Goal: Information Seeking & Learning: Learn about a topic

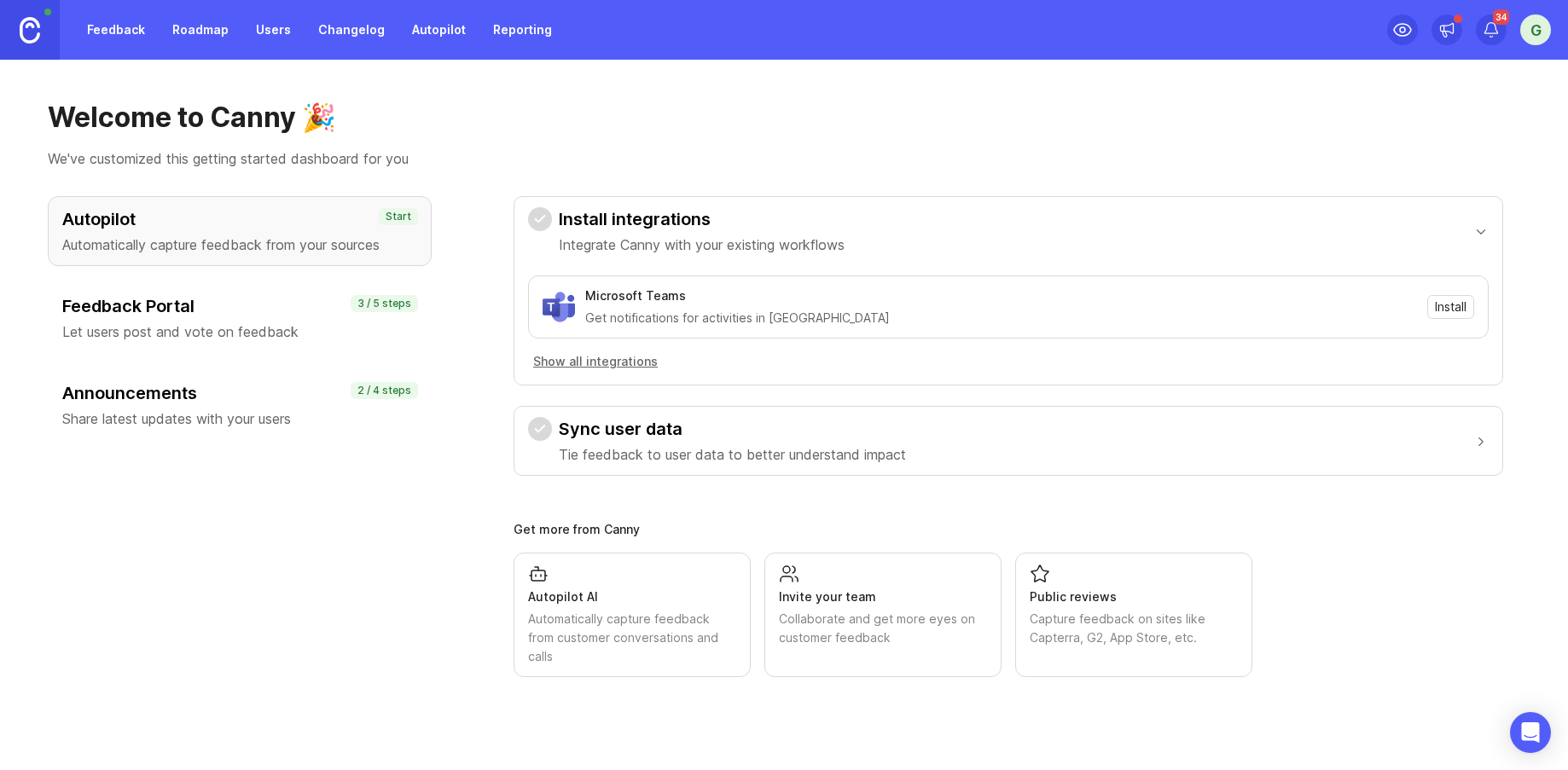
click at [1541, 29] on div "G" at bounding box center [1536, 30] width 31 height 31
click at [111, 29] on link "Feedback" at bounding box center [115, 30] width 78 height 31
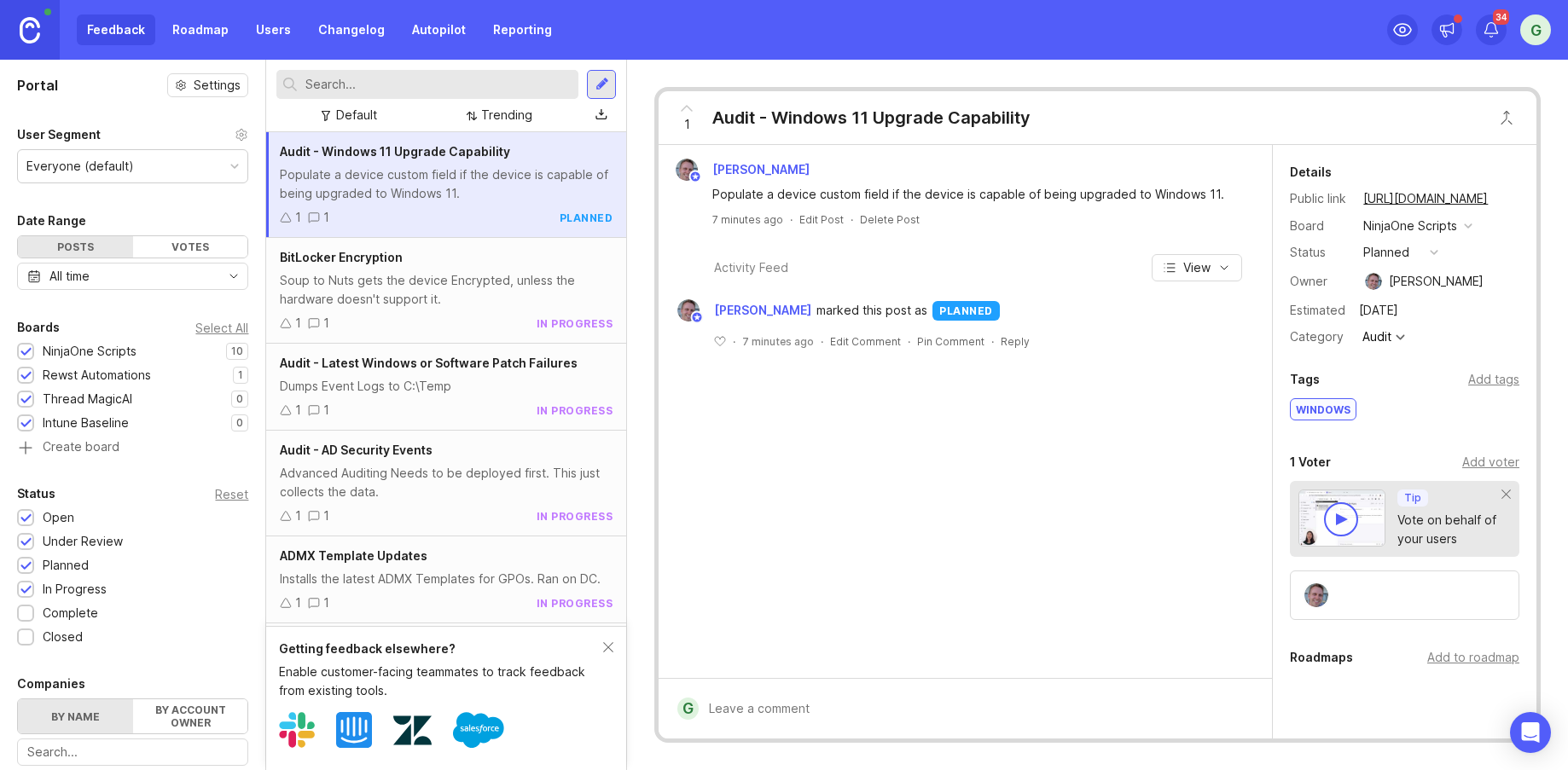
click at [453, 283] on div "Soup to Nuts gets the device Encrypted, unless the hardware doesn't support it." at bounding box center [446, 290] width 332 height 38
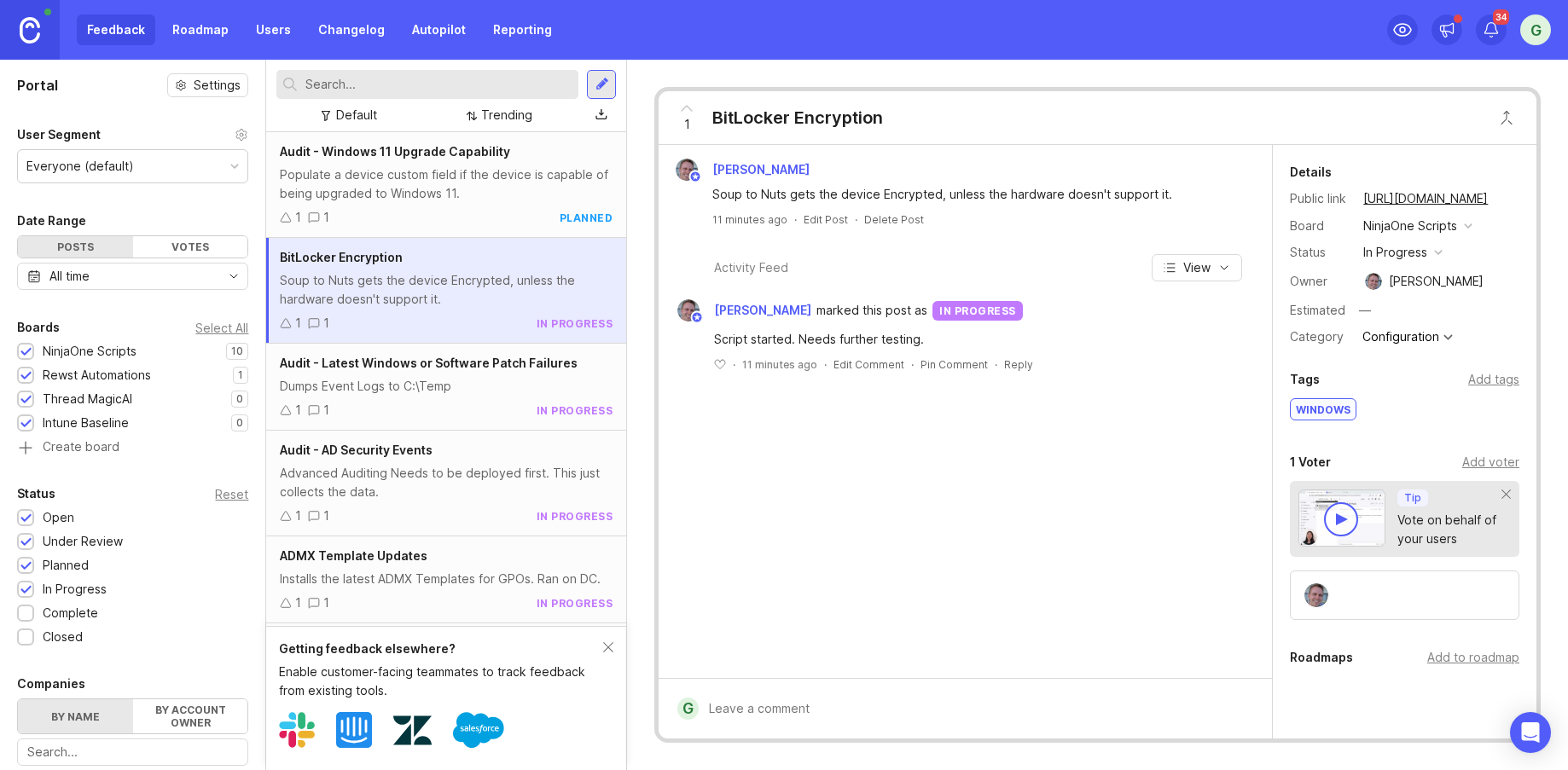
click at [438, 197] on div "Populate a device custom field if the device is capable of being upgraded to Wi…" at bounding box center [446, 184] width 332 height 38
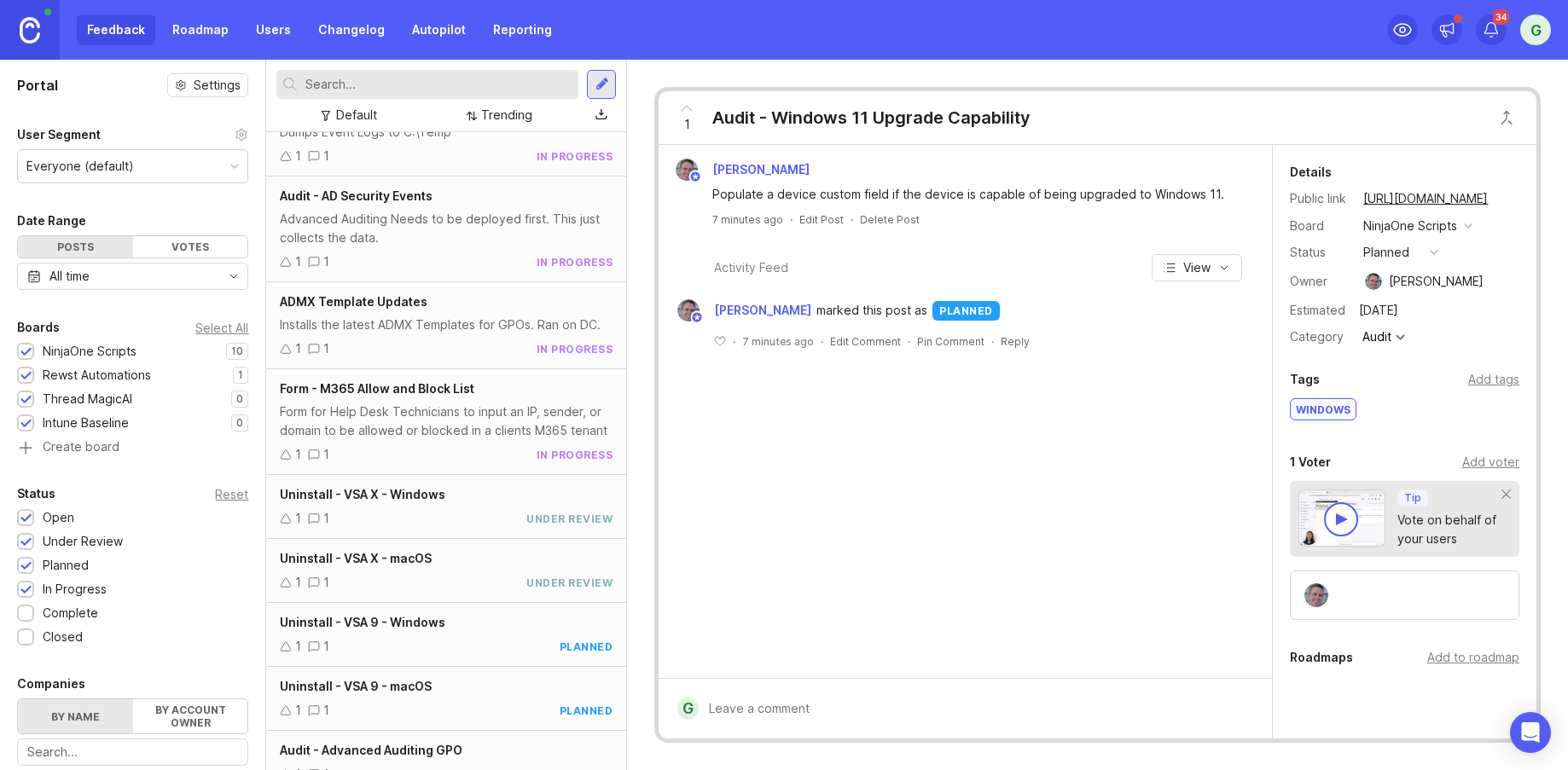
scroll to position [260, 0]
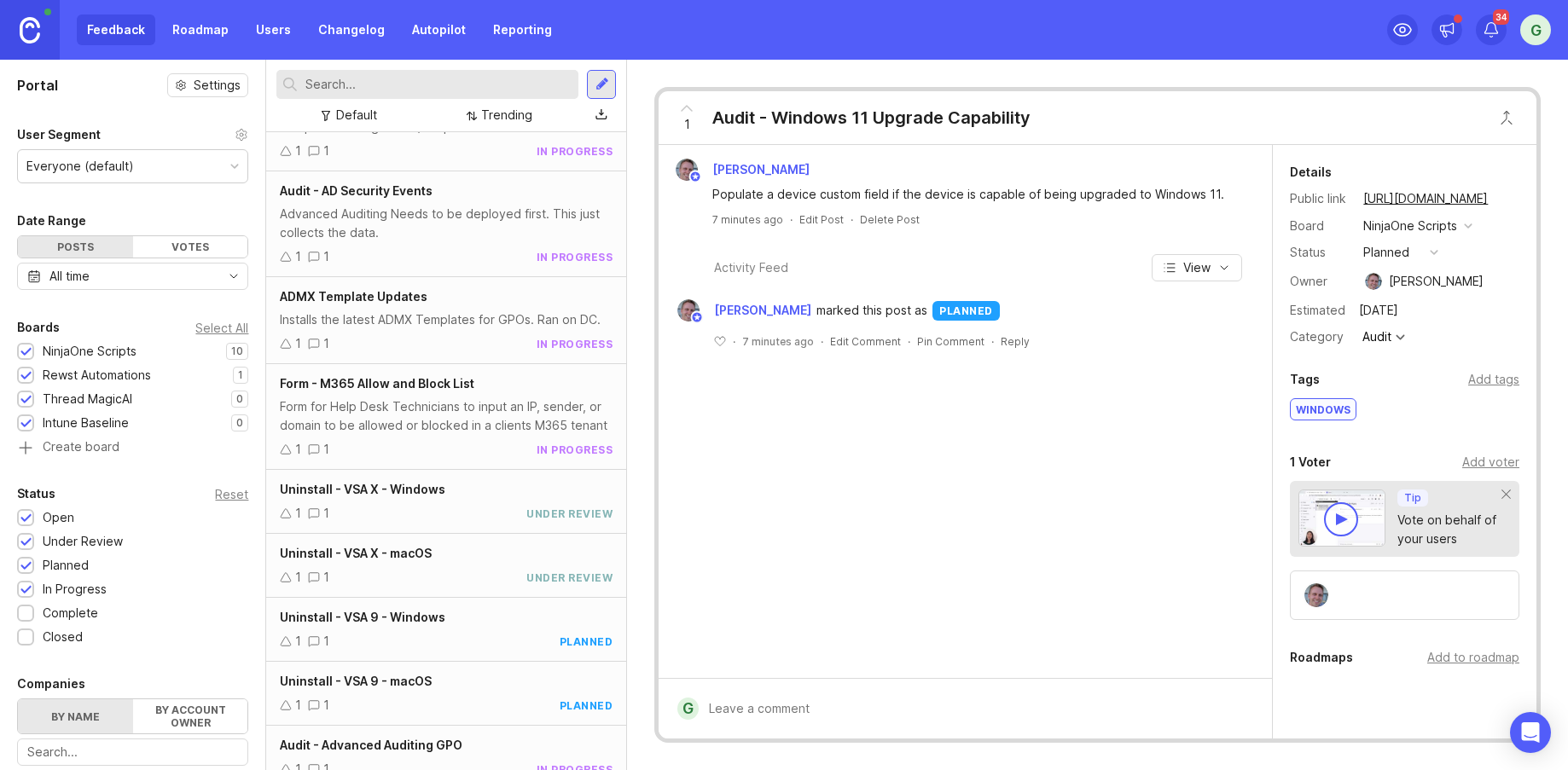
click at [464, 501] on div "Uninstall - VSA X - Windows 1 1 under review" at bounding box center [446, 501] width 360 height 64
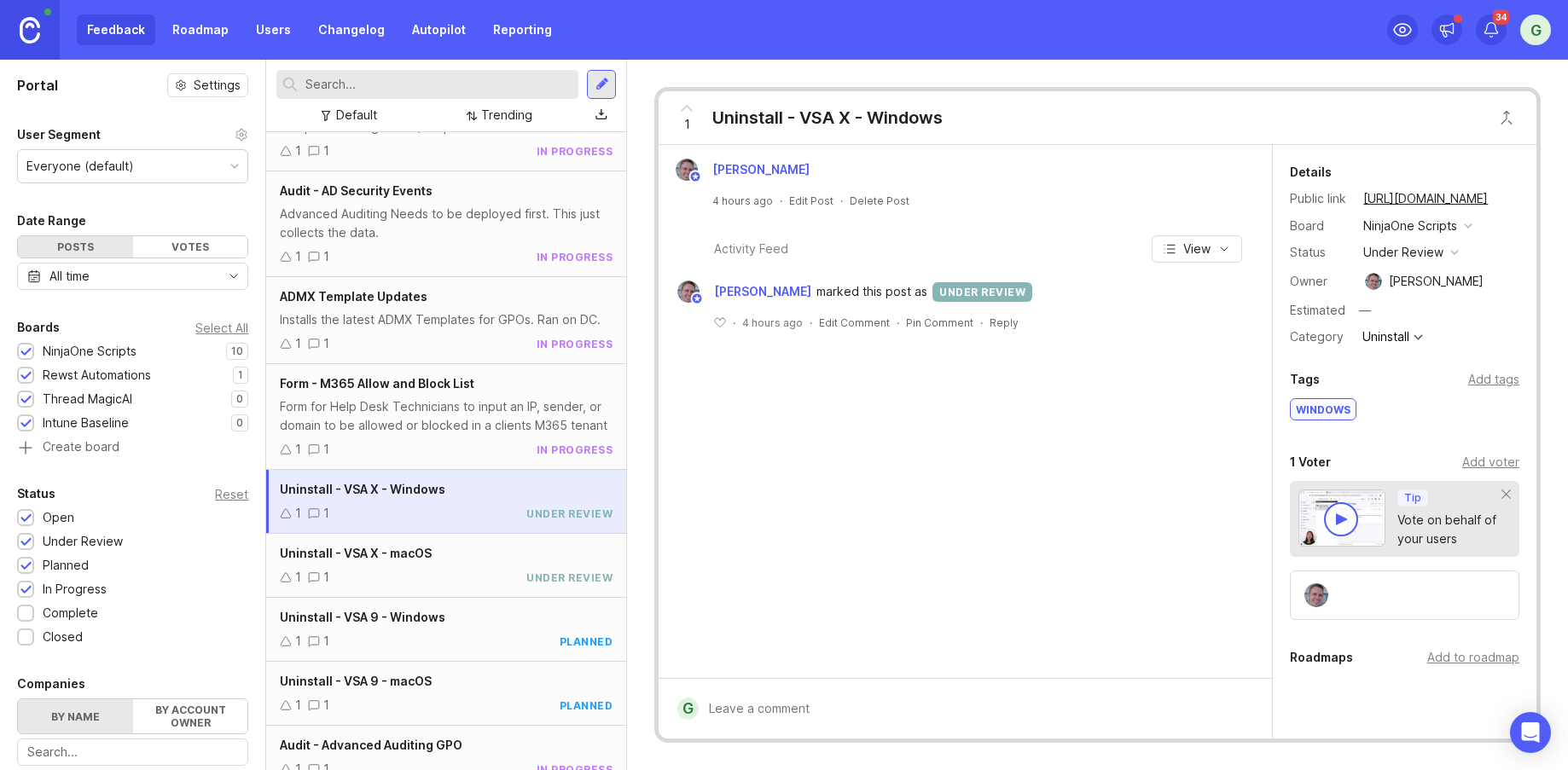
click at [474, 564] on div "Uninstall - VSA X - macOS 1 1 under review" at bounding box center [446, 565] width 360 height 64
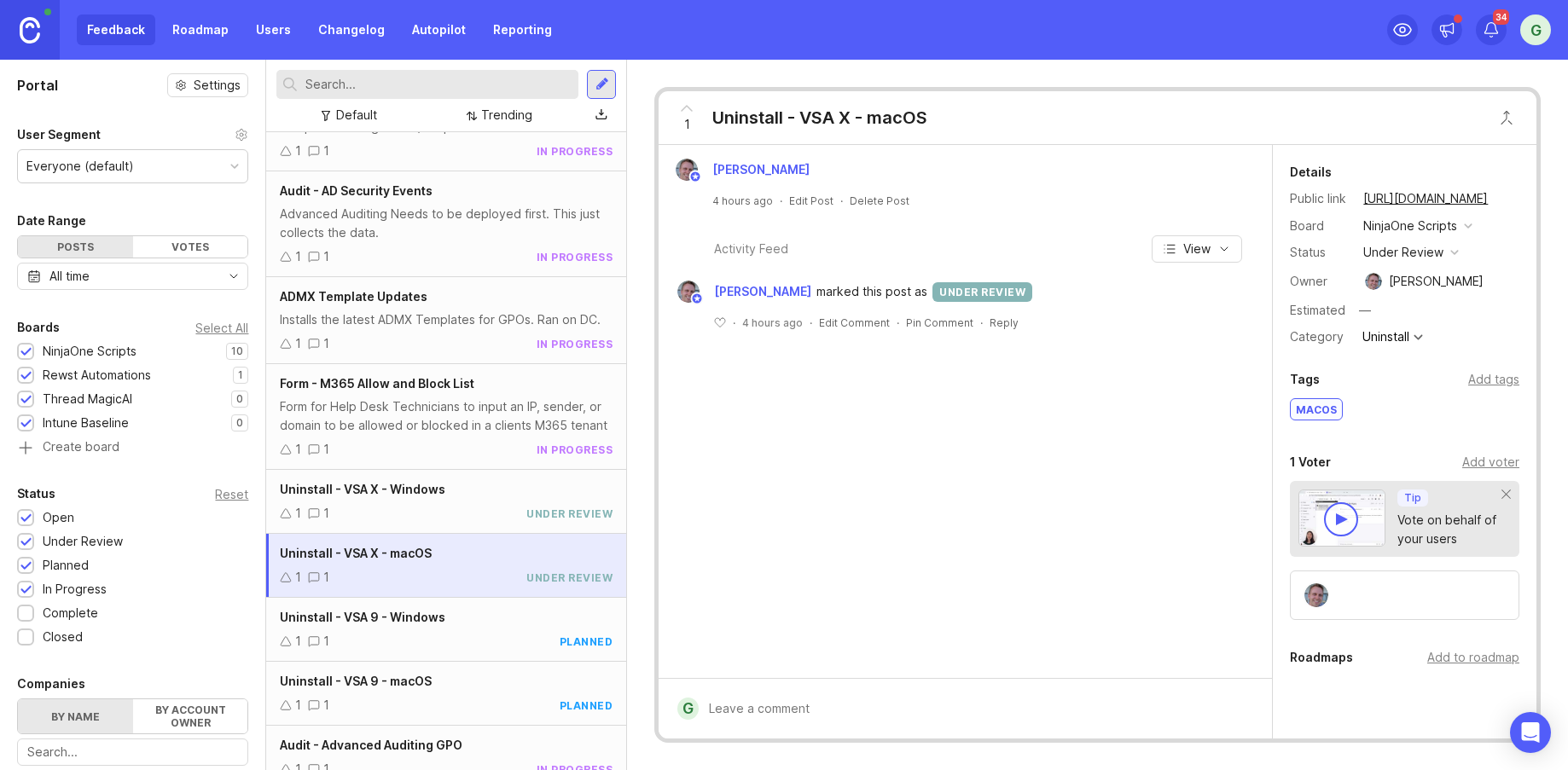
click at [483, 497] on div "Uninstall - VSA X - Windows" at bounding box center [446, 489] width 332 height 19
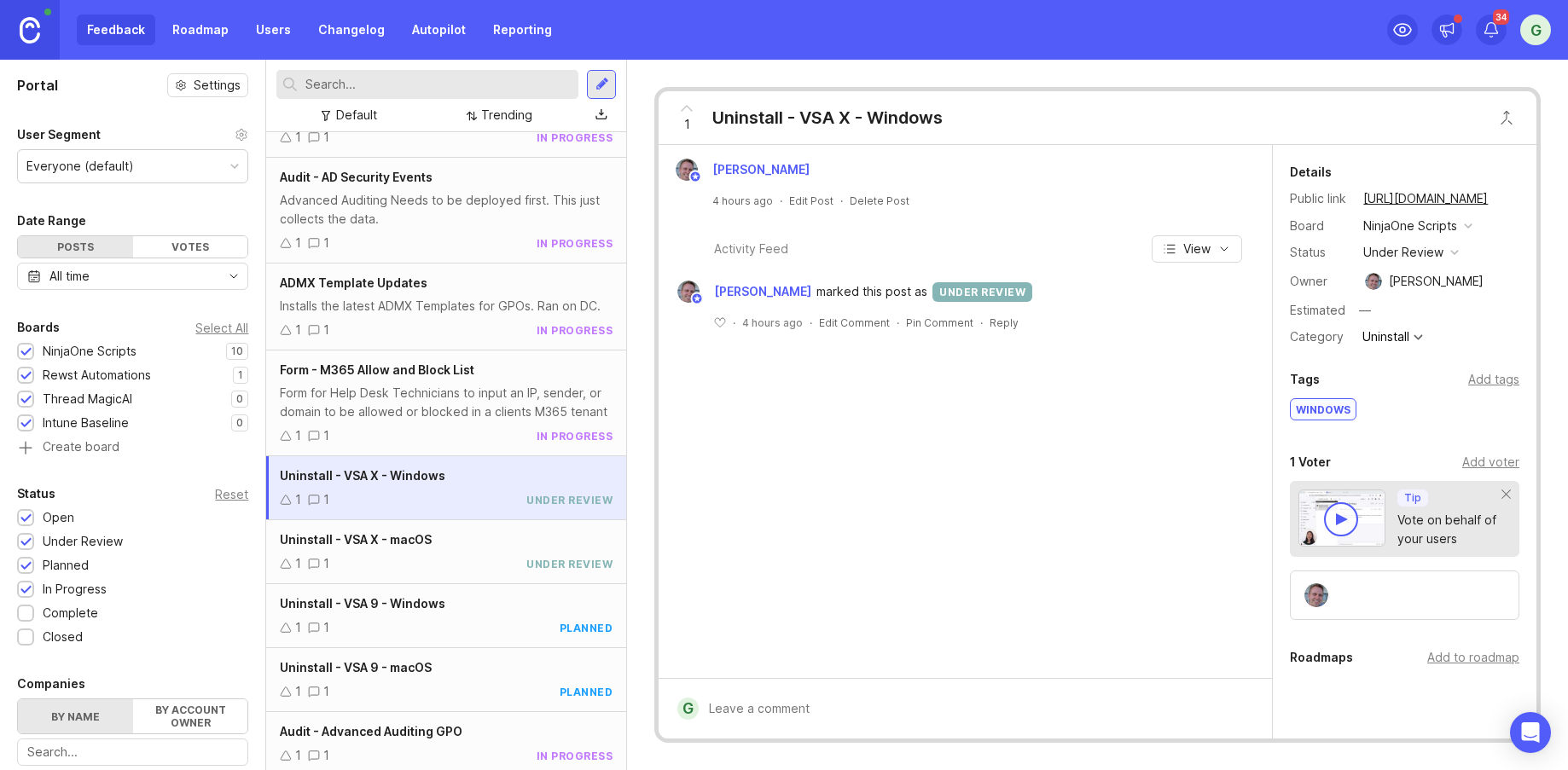
scroll to position [279, 0]
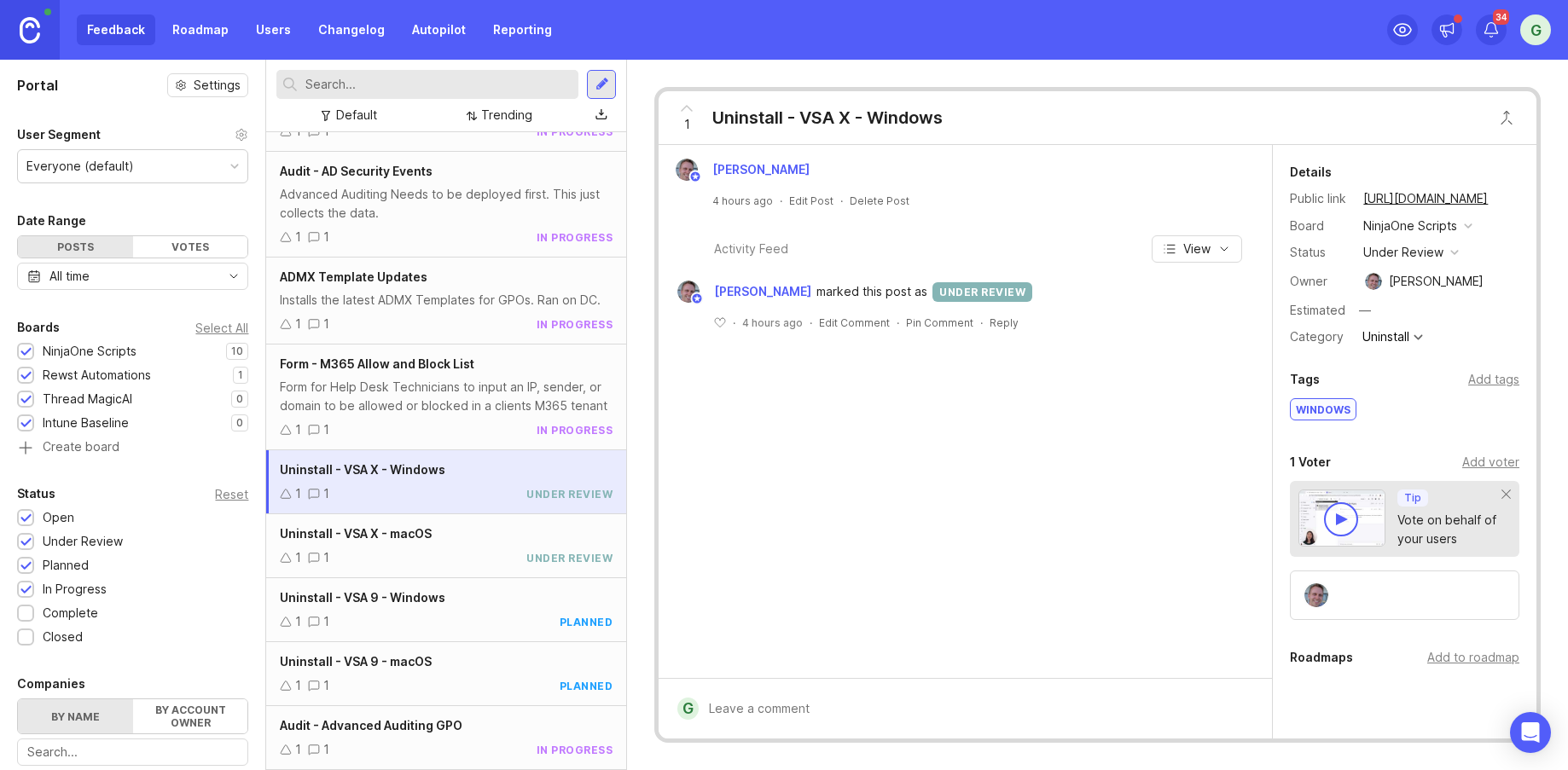
click at [118, 347] on div "NinjaOne Scripts" at bounding box center [89, 351] width 93 height 19
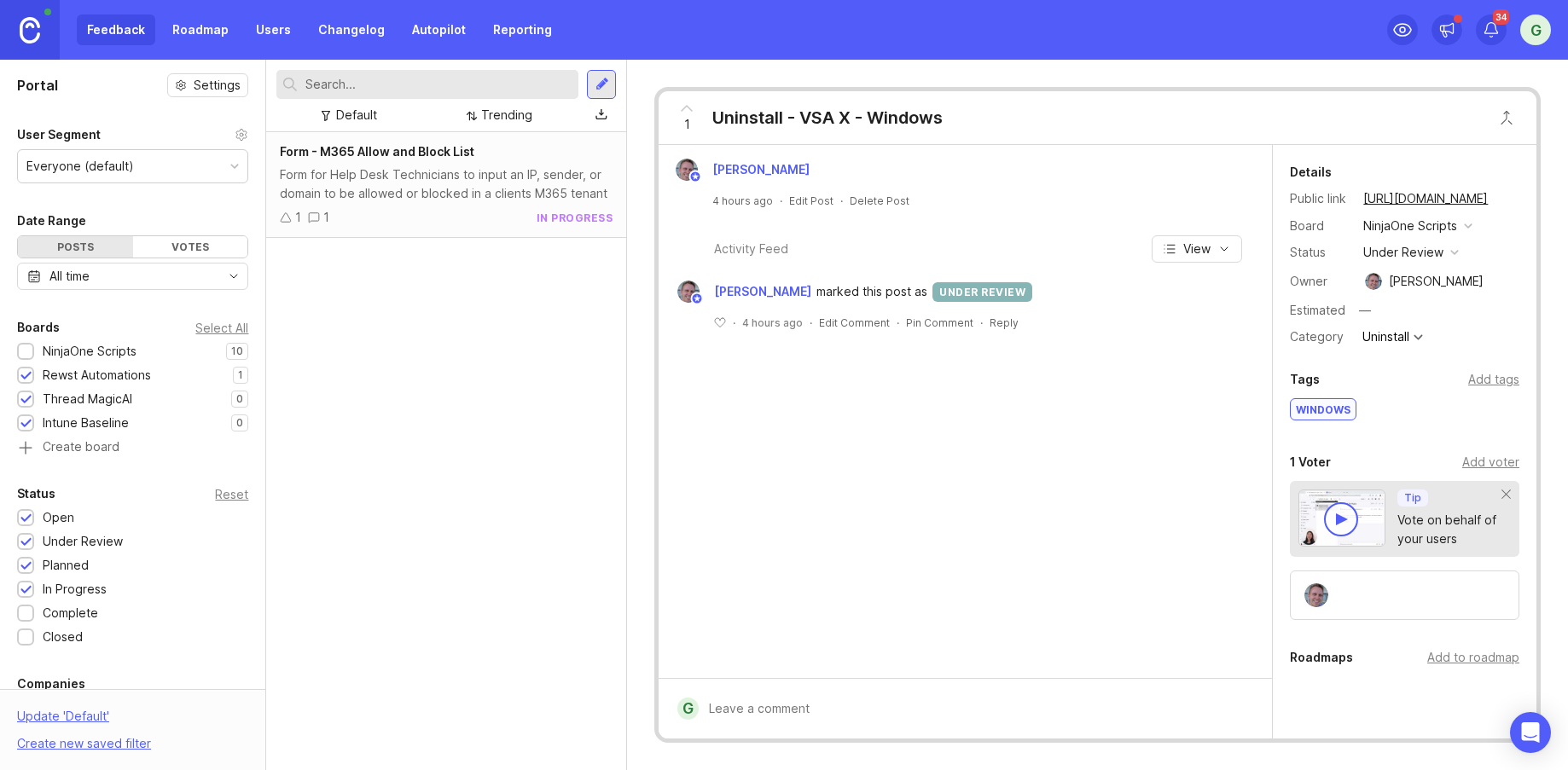
click at [118, 347] on div "NinjaOne Scripts" at bounding box center [89, 351] width 93 height 19
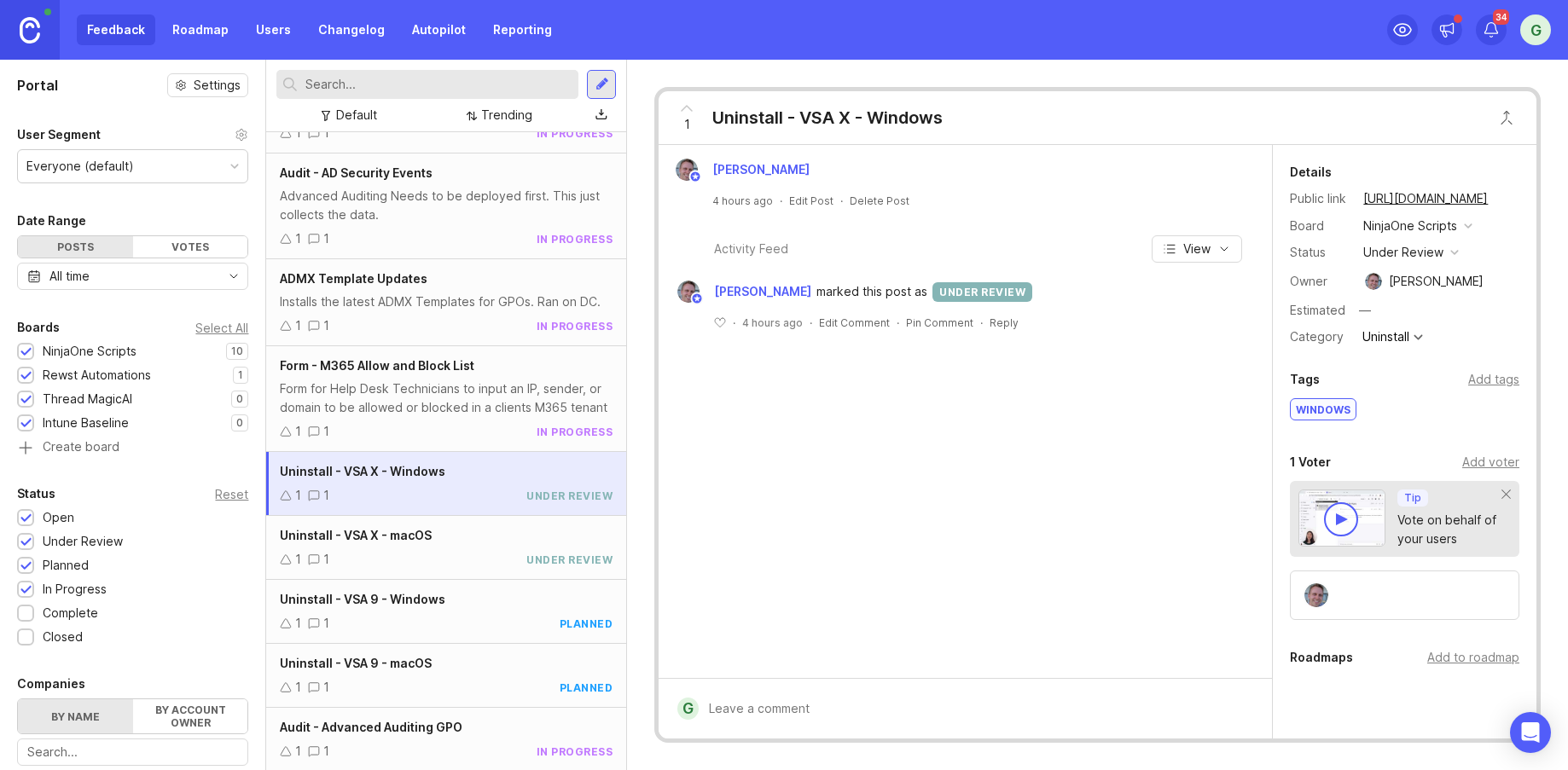
scroll to position [279, 0]
click at [448, 555] on div "1 1 under review" at bounding box center [446, 557] width 332 height 19
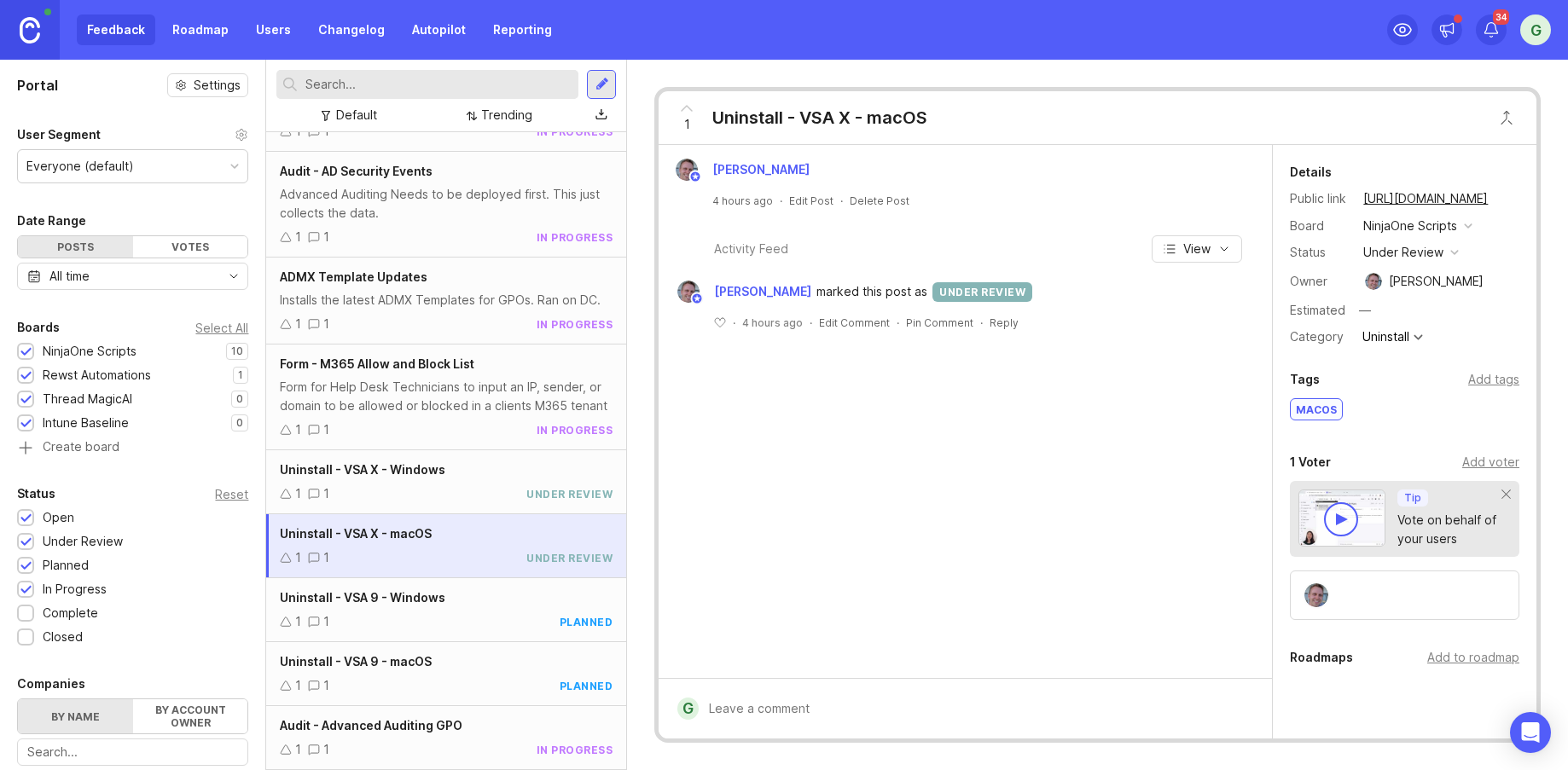
click at [436, 495] on div "1 1 under review" at bounding box center [446, 493] width 332 height 19
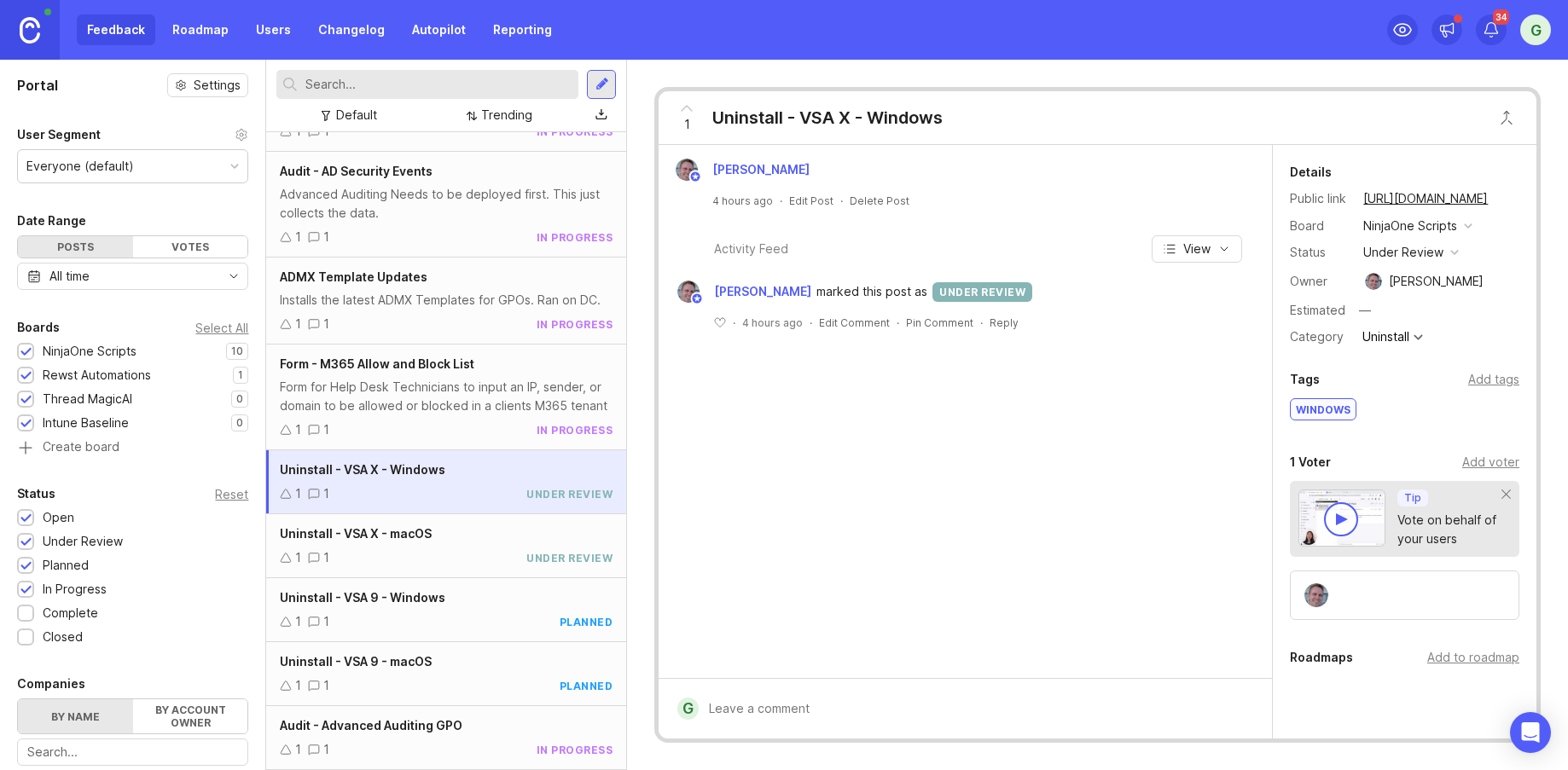
click at [438, 536] on div "Uninstall - VSA X - macOS" at bounding box center [446, 534] width 332 height 19
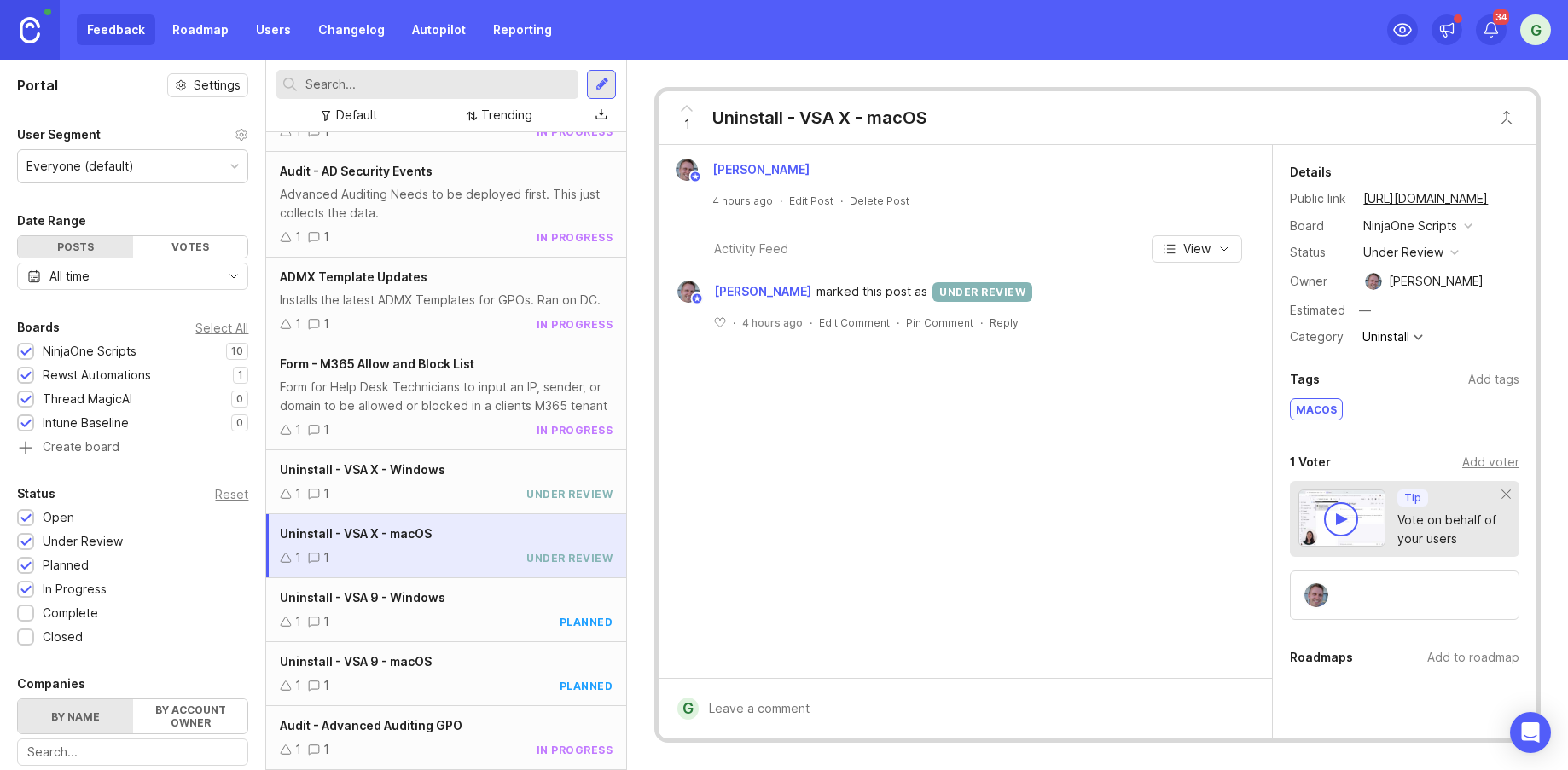
click at [425, 499] on div "1 1 under review" at bounding box center [446, 493] width 332 height 19
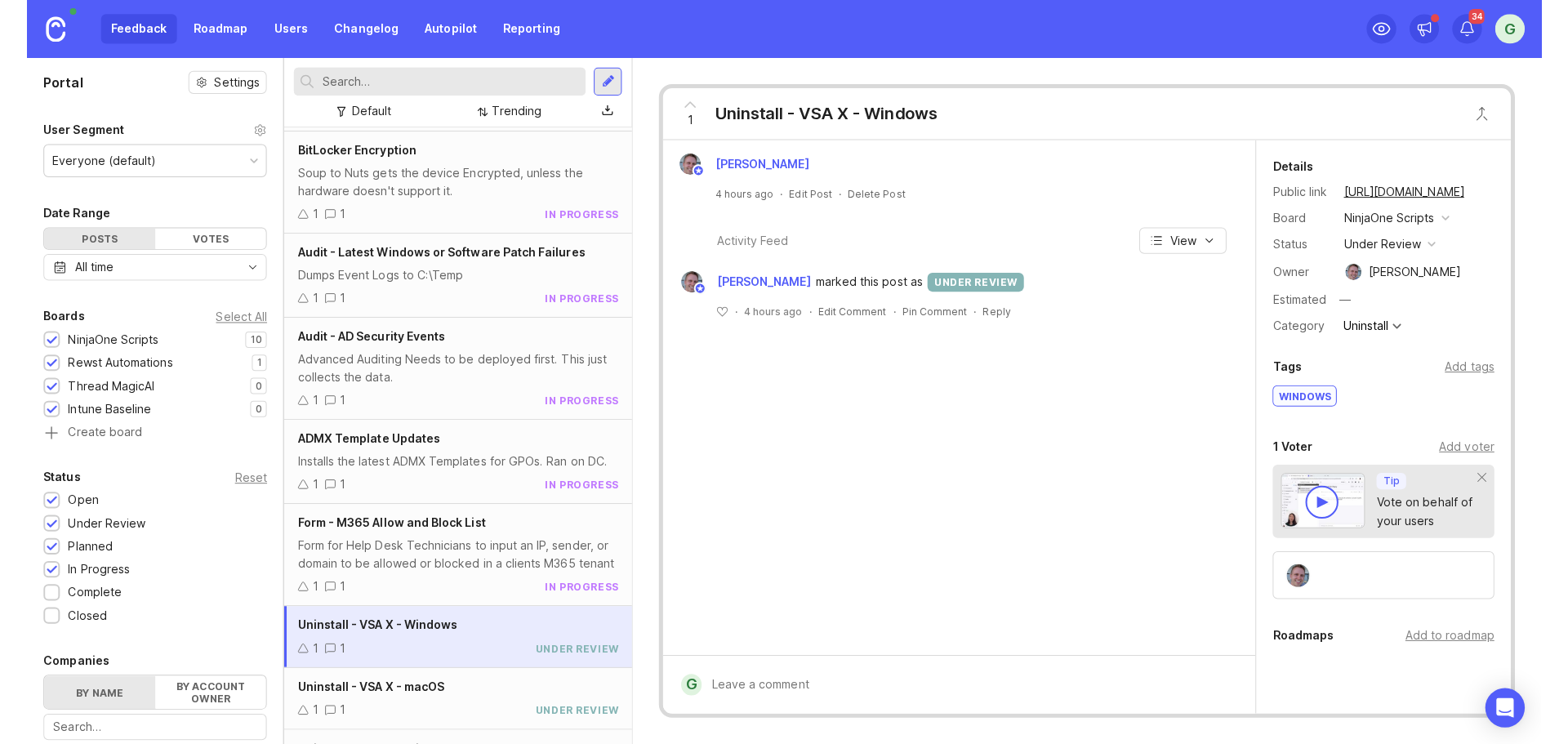
scroll to position [267, 0]
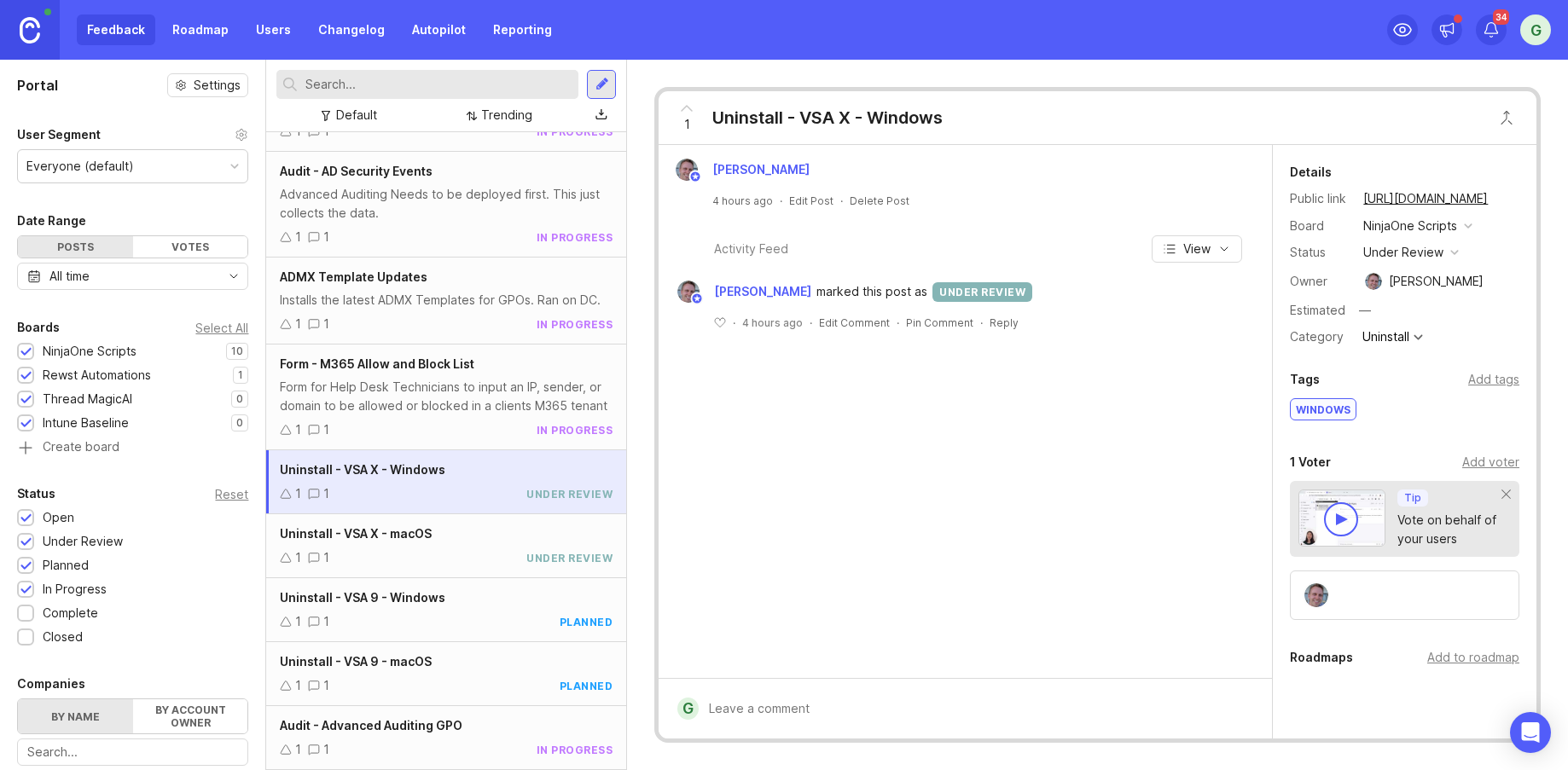
click at [638, 605] on div "1 Uninstall - VSA X - Windows [PERSON_NAME] 4 hours ago · Edit Post · Delete Po…" at bounding box center [1097, 414] width 941 height 711
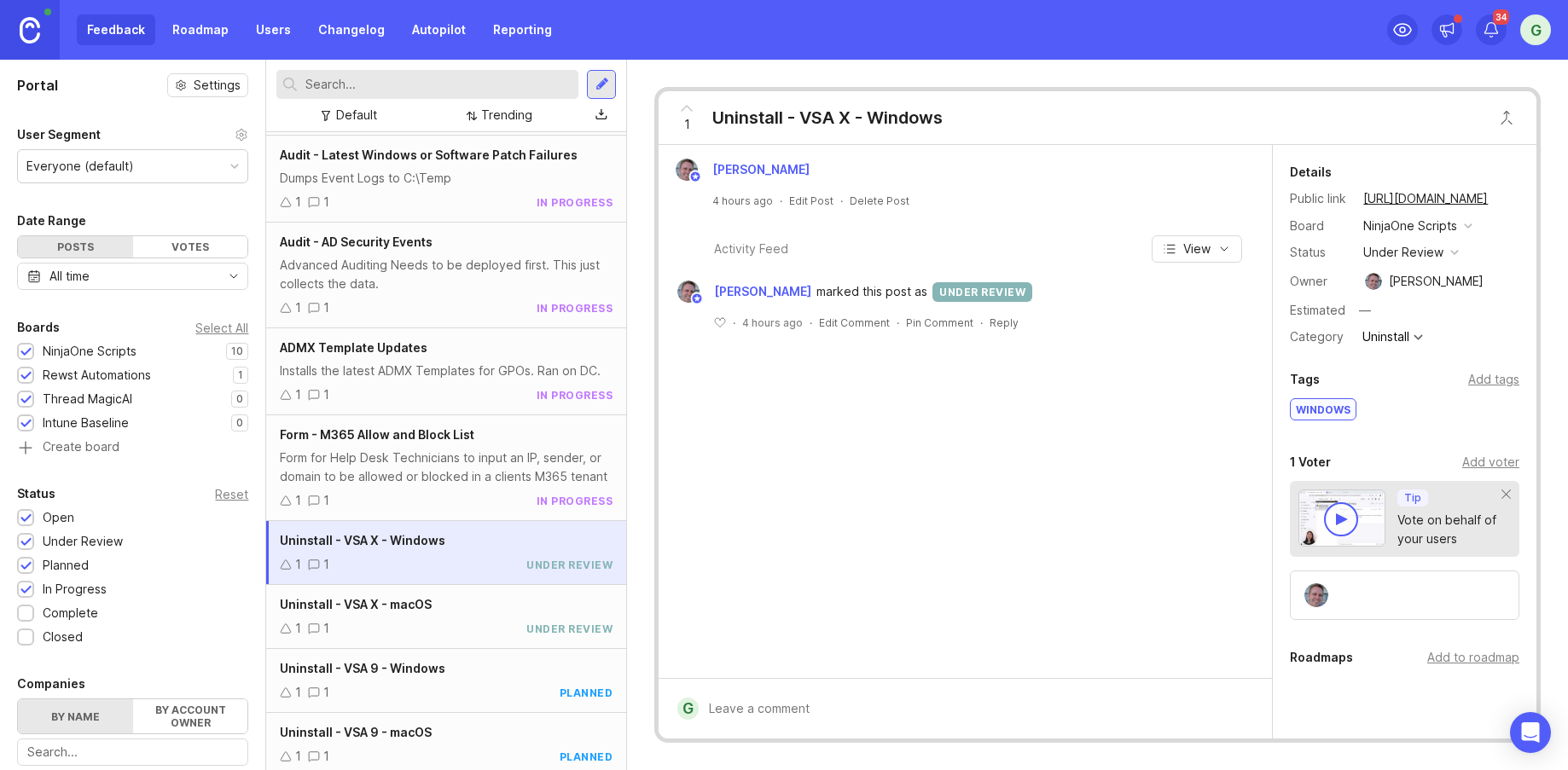
scroll to position [0, 0]
